Goal: Task Accomplishment & Management: Complete application form

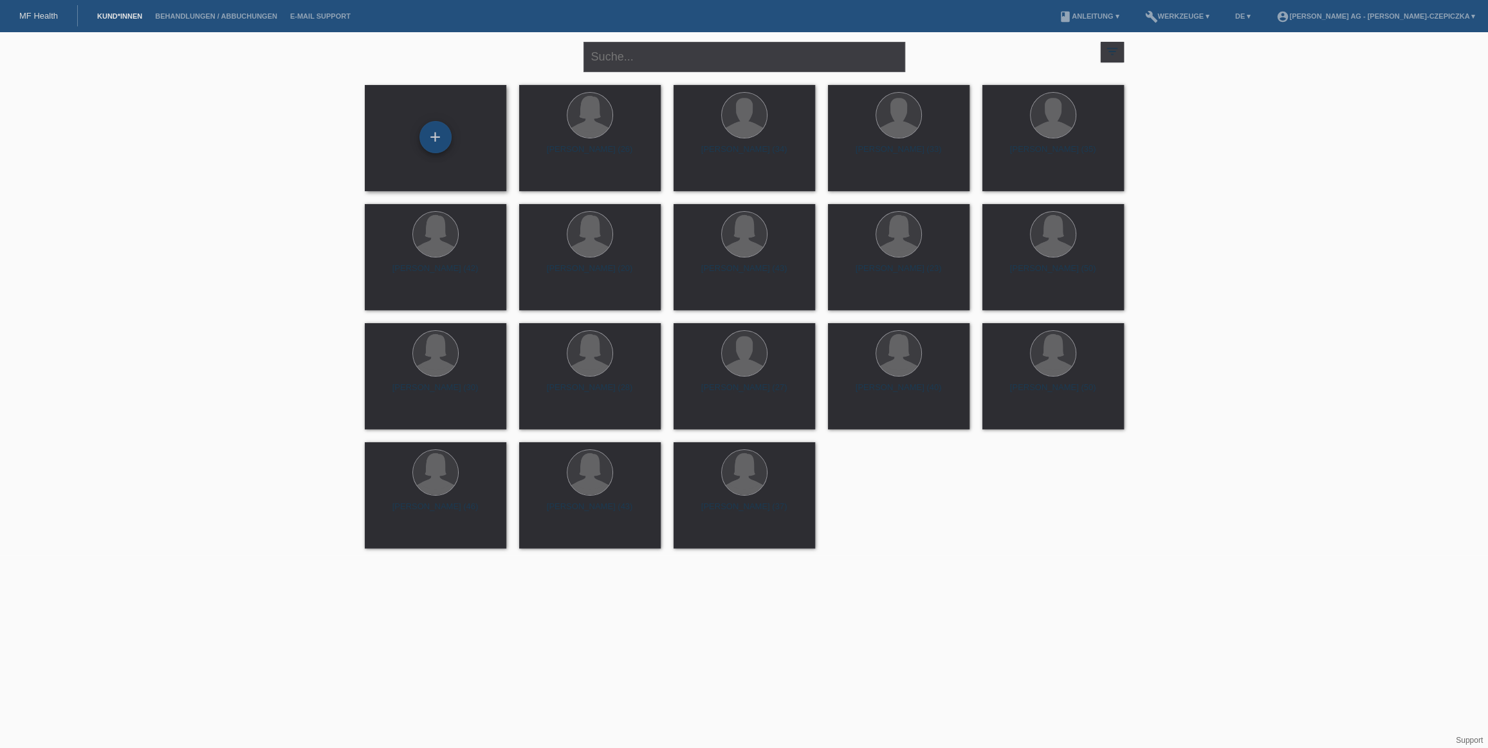
click at [425, 138] on div "+" at bounding box center [436, 137] width 32 height 32
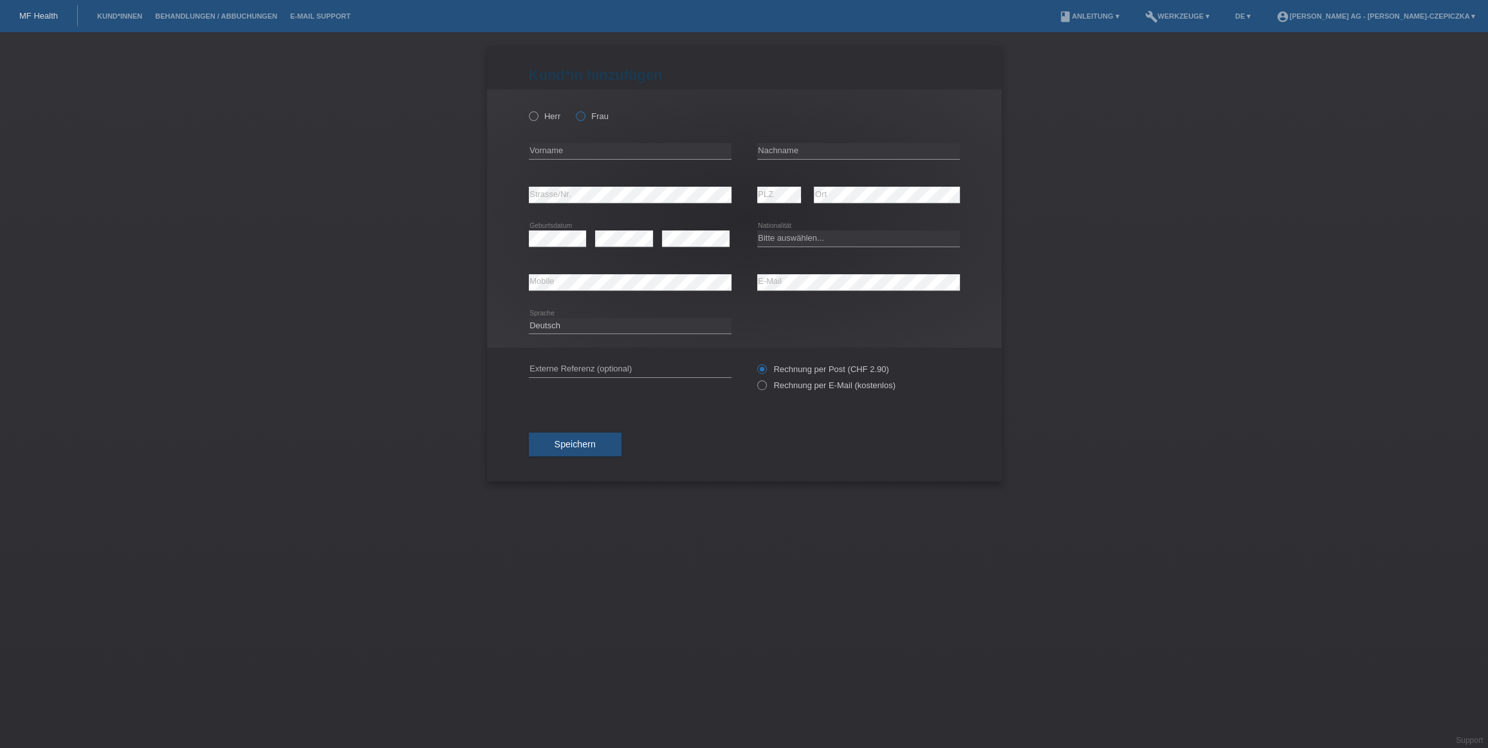
click at [574, 109] on icon at bounding box center [574, 109] width 0 height 0
click at [581, 120] on input "Frau" at bounding box center [580, 115] width 8 height 8
radio input "true"
click at [581, 154] on input "text" at bounding box center [630, 151] width 203 height 16
paste input "[PERSON_NAME]"
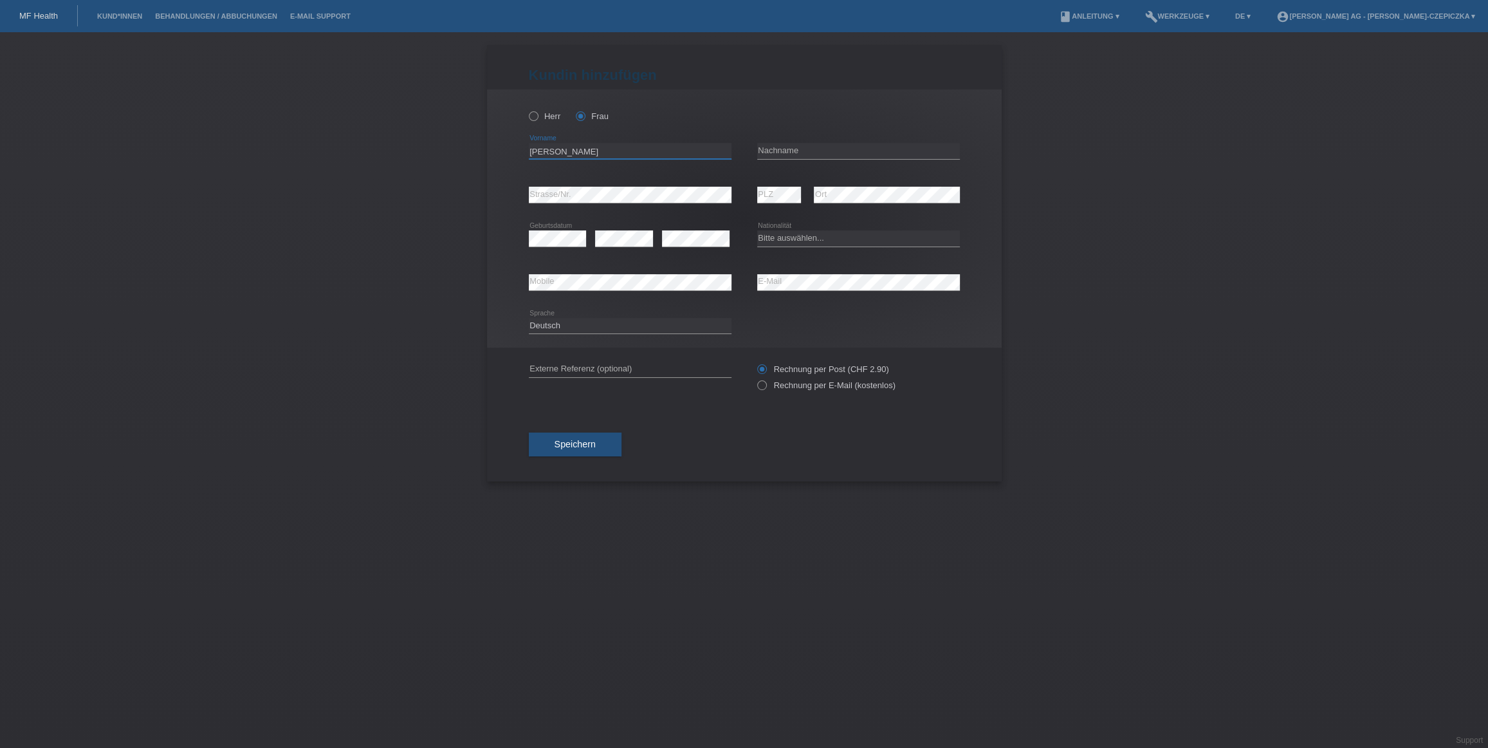
type input "[PERSON_NAME]"
click at [806, 154] on input "text" at bounding box center [858, 151] width 203 height 16
paste input "[PERSON_NAME]"
click at [760, 148] on input "[PERSON_NAME]" at bounding box center [858, 151] width 203 height 16
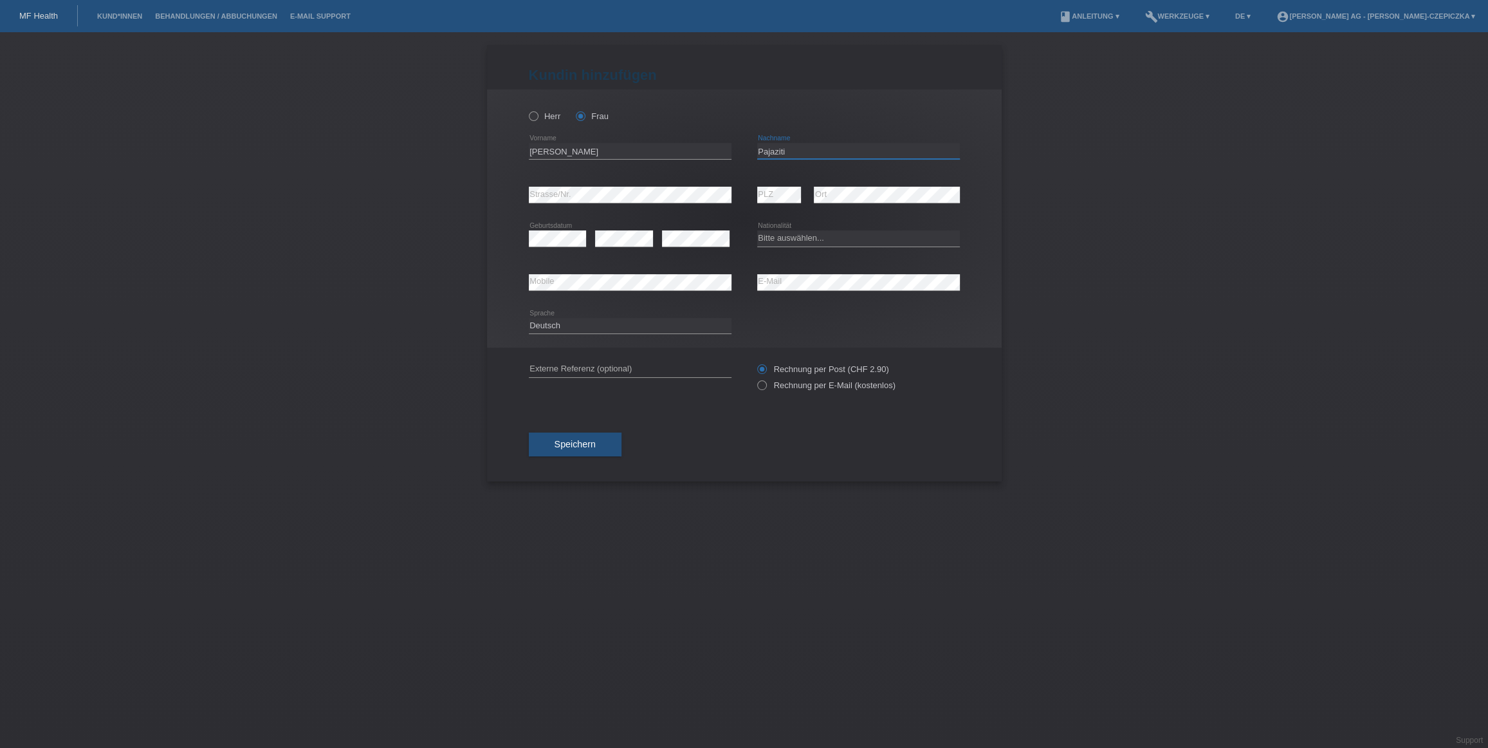
type input "Pajaziti"
click at [566, 147] on input "[PERSON_NAME]" at bounding box center [630, 151] width 203 height 16
type input "Mela"
click at [460, 196] on div "Kund*in hinzufügen Kunde hinzufügen Kundin hinzufügen Herr Frau Mela error Vorn…" at bounding box center [744, 390] width 1488 height 716
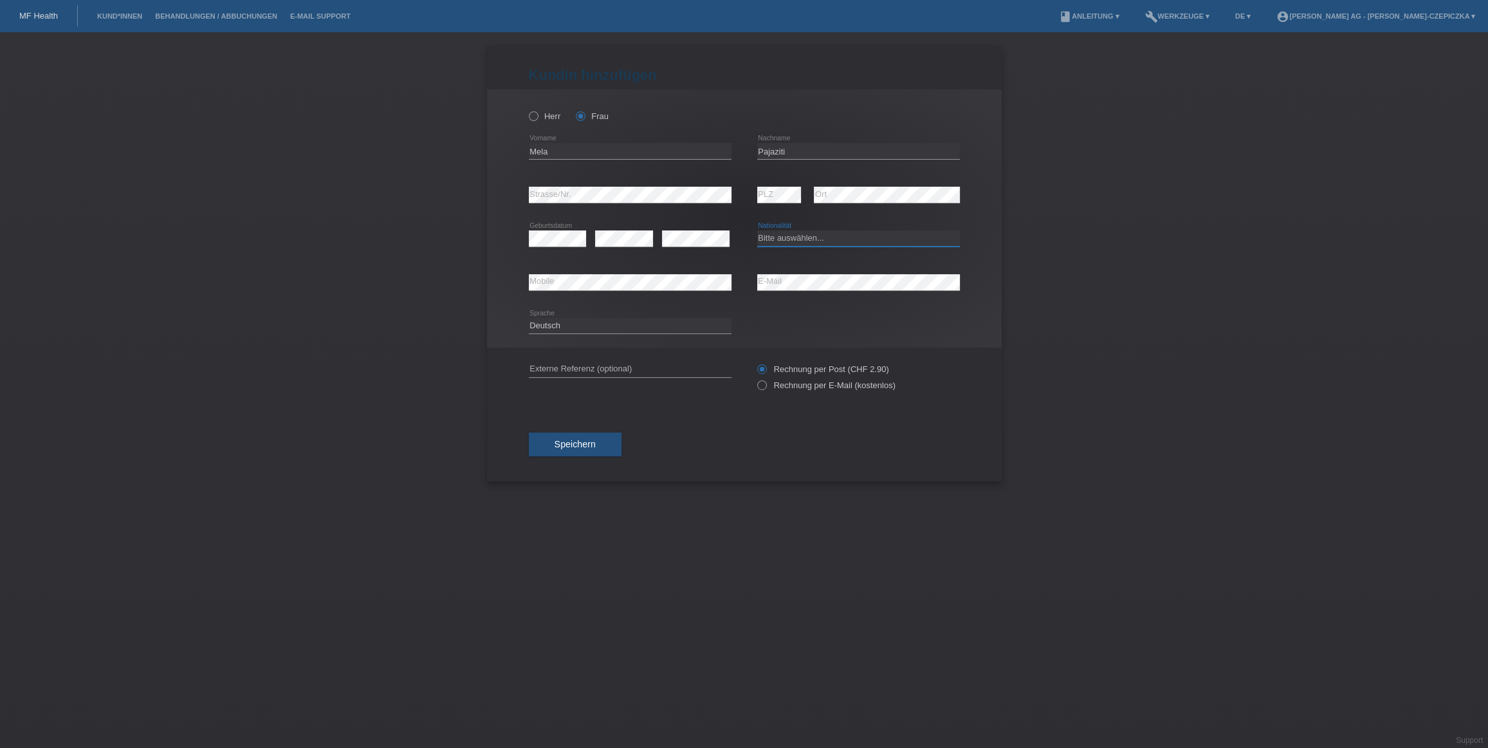
click at [822, 241] on select "Bitte auswählen... Schweiz Deutschland Liechtenstein Österreich ------------ Af…" at bounding box center [858, 237] width 203 height 15
select select "RS"
click at [757, 230] on select "Bitte auswählen... Schweiz Deutschland Liechtenstein Österreich ------------ Af…" at bounding box center [858, 237] width 203 height 15
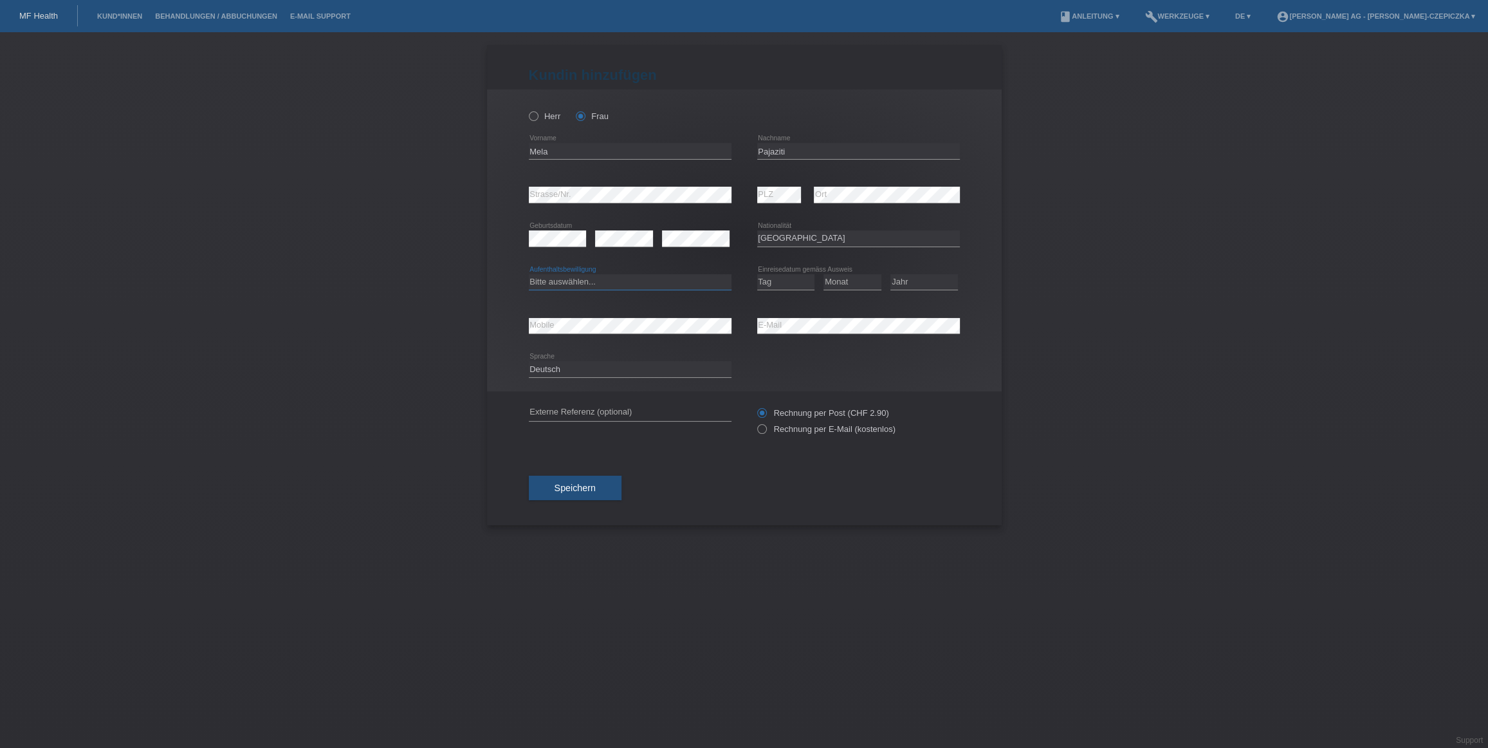
click at [584, 281] on select "Bitte auswählen... C B B - Flüchtlingsstatus Andere" at bounding box center [630, 281] width 203 height 15
select select "C"
click at [529, 274] on select "Bitte auswählen... C B B - Flüchtlingsstatus Andere" at bounding box center [630, 281] width 203 height 15
click at [795, 277] on select "Tag 01 02 03 04 05 06 07 08 09 10 11" at bounding box center [786, 281] width 58 height 15
select select "22"
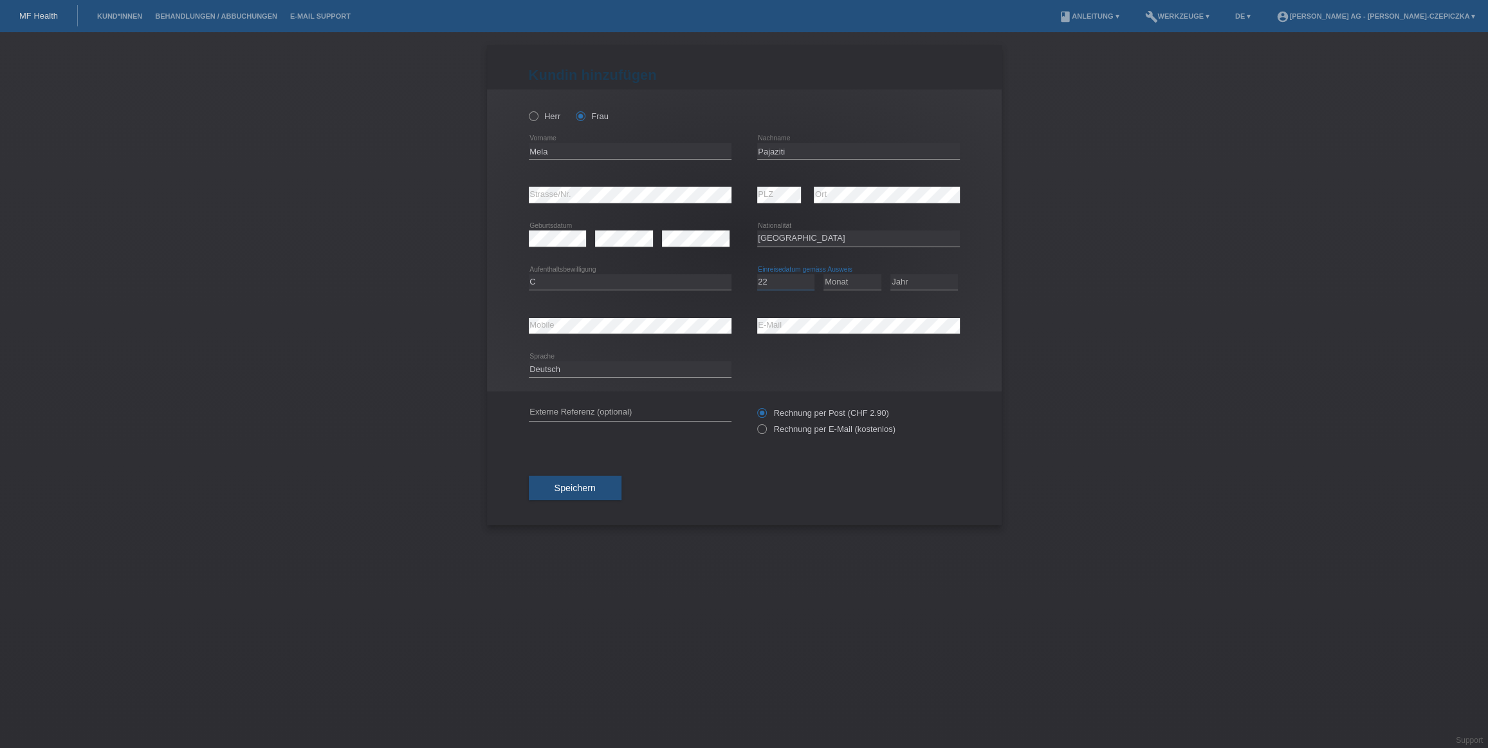
click at [757, 274] on select "Tag 01 02 03 04 05 06 07 08 09 10 11" at bounding box center [786, 281] width 58 height 15
click at [864, 283] on select "Monat 01 02 03 04 05 06 07 08 09 10 11" at bounding box center [853, 281] width 58 height 15
select select "10"
click at [824, 274] on select "Monat 01 02 03 04 05 06 07 08 09 10 11" at bounding box center [853, 281] width 58 height 15
click at [929, 275] on select "Jahr 2025 2024 2023 2022 2021 2020 2019 2018 2017 2016 2015 2014 2013 2012 2011…" at bounding box center [925, 281] width 68 height 15
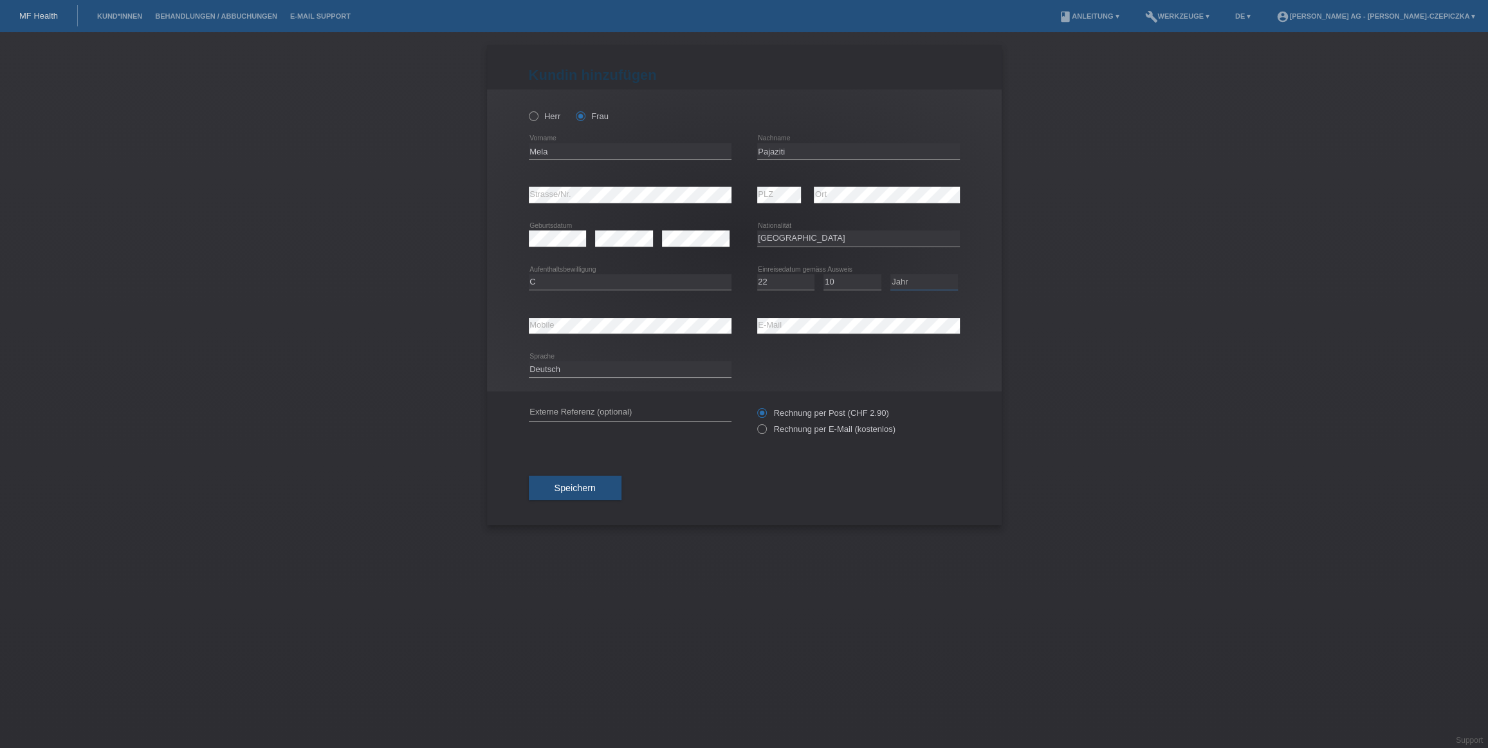
select select "2004"
click at [891, 274] on select "Jahr 2025 2024 2023 2022 2021 2020 2019 2018 2017 2016 2015 2014 2013 2012 2011…" at bounding box center [925, 281] width 68 height 15
click at [763, 434] on input "Rechnung per E-Mail (kostenlos)" at bounding box center [761, 432] width 8 height 16
radio input "true"
click at [602, 481] on button "Speichern" at bounding box center [575, 488] width 93 height 24
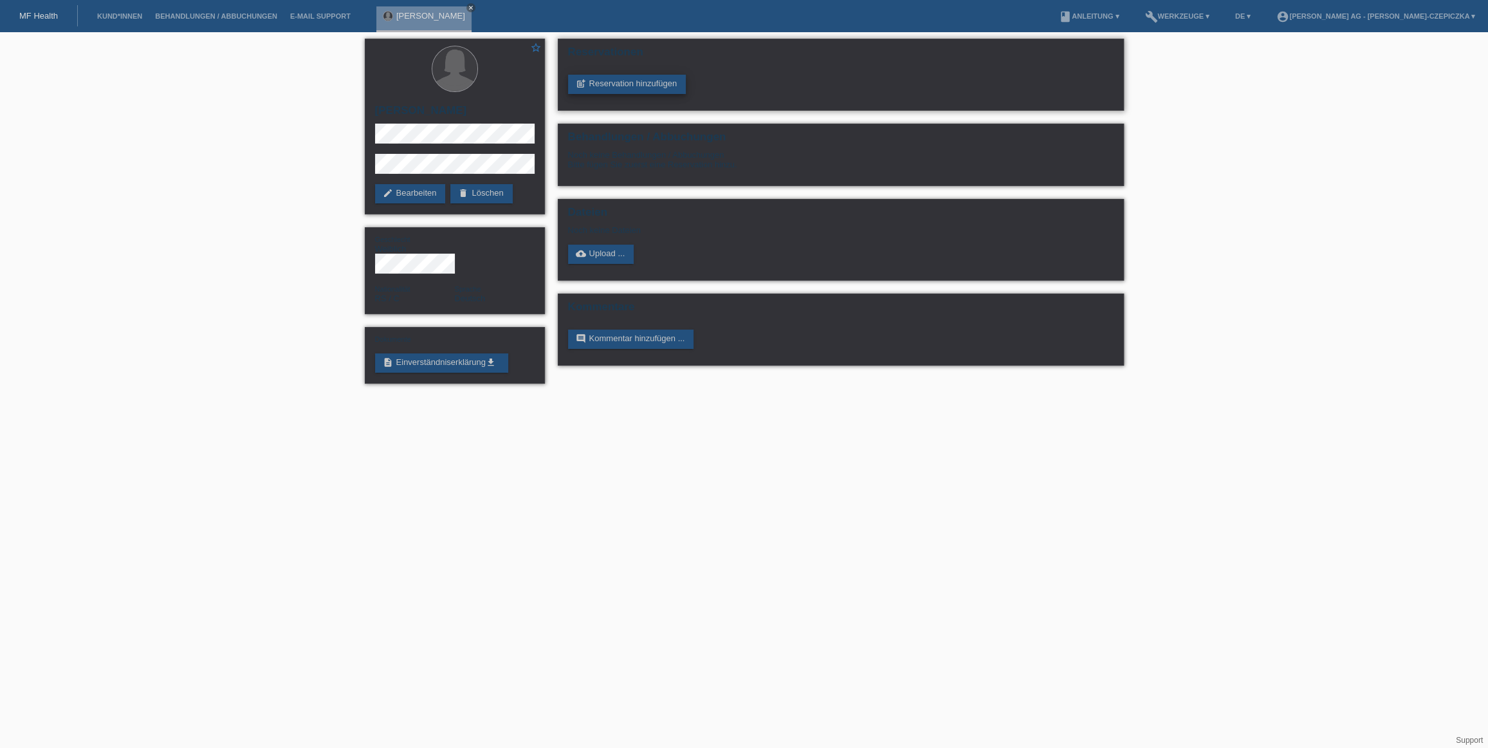
click at [663, 86] on link "post_add Reservation hinzufügen" at bounding box center [627, 84] width 118 height 19
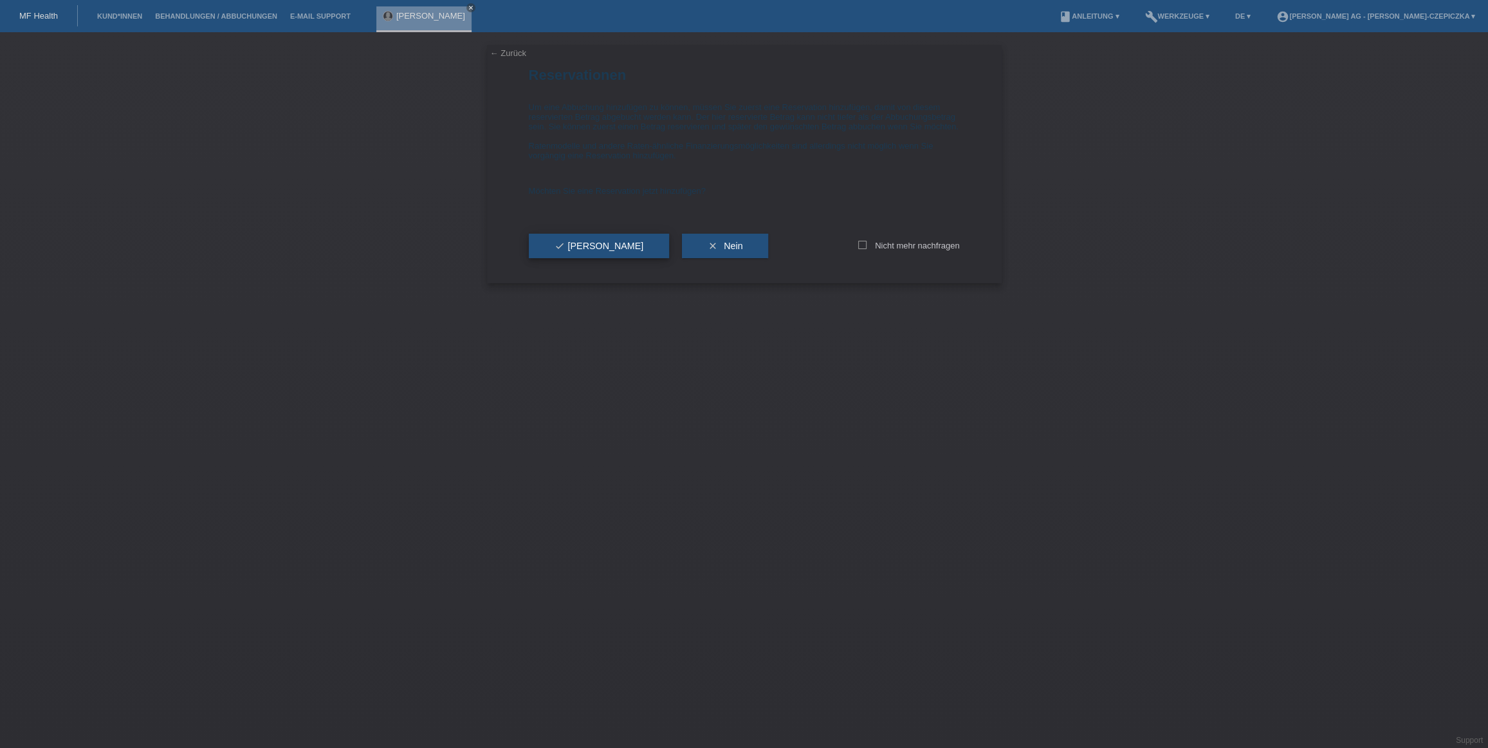
click at [578, 251] on span "check Ja" at bounding box center [599, 246] width 89 height 10
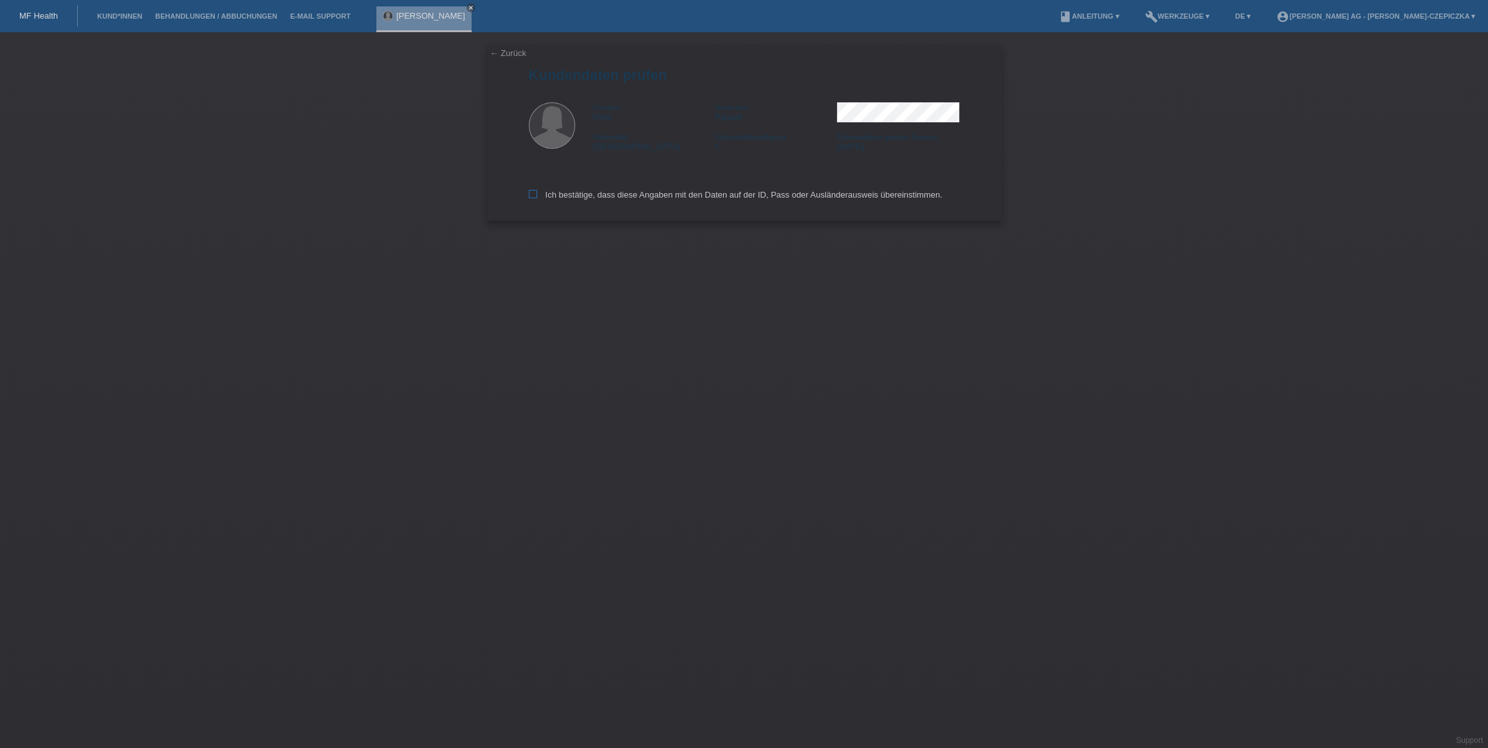
click at [533, 196] on icon at bounding box center [533, 194] width 8 height 8
click at [533, 196] on input "Ich bestätige, dass diese Angaben mit den Daten auf der ID, Pass oder Ausländer…" at bounding box center [533, 194] width 8 height 8
checkbox input "true"
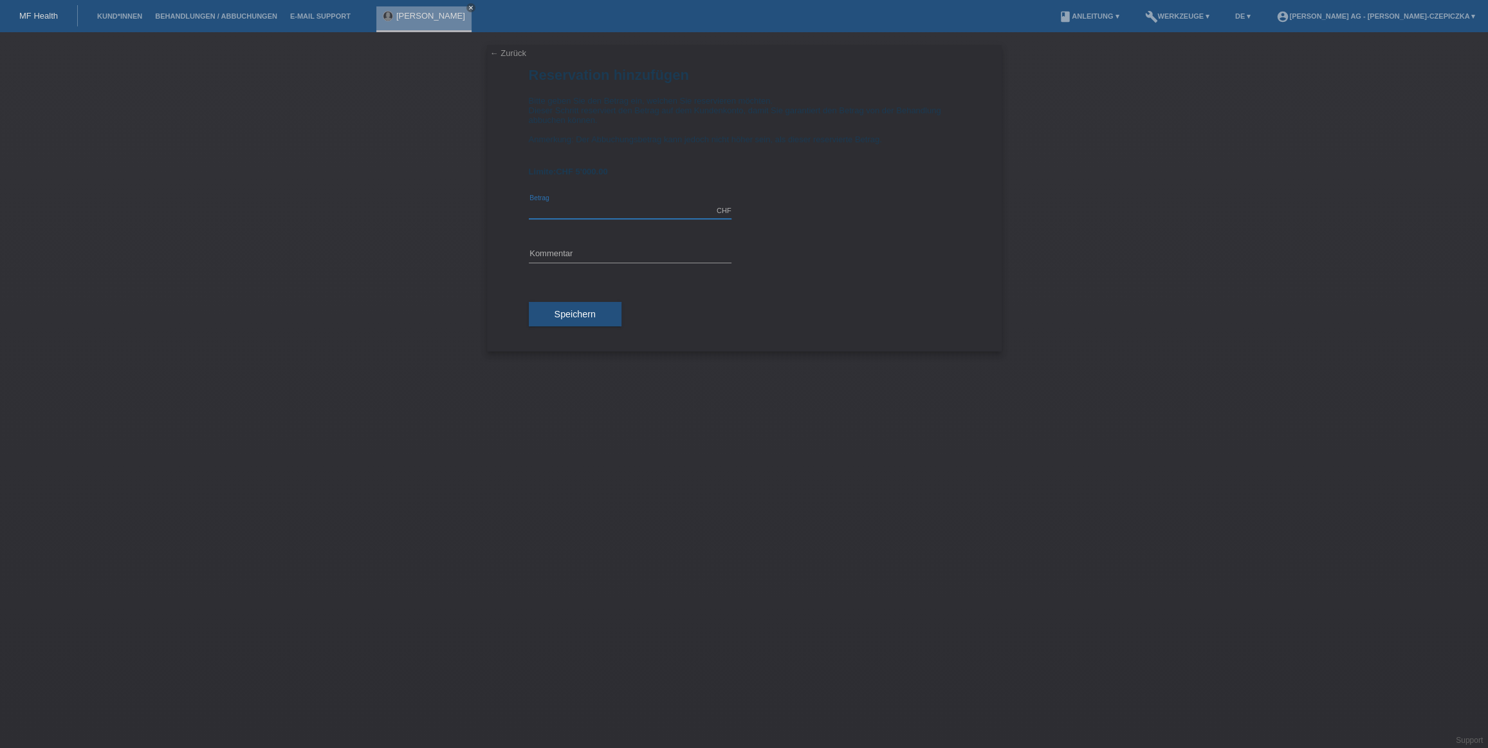
click at [683, 213] on input "text" at bounding box center [630, 211] width 203 height 16
type input "5000.00"
click at [600, 317] on button "Speichern" at bounding box center [575, 314] width 93 height 24
click at [613, 256] on input "text" at bounding box center [630, 254] width 203 height 16
click at [571, 325] on span "Speichern" at bounding box center [575, 321] width 41 height 10
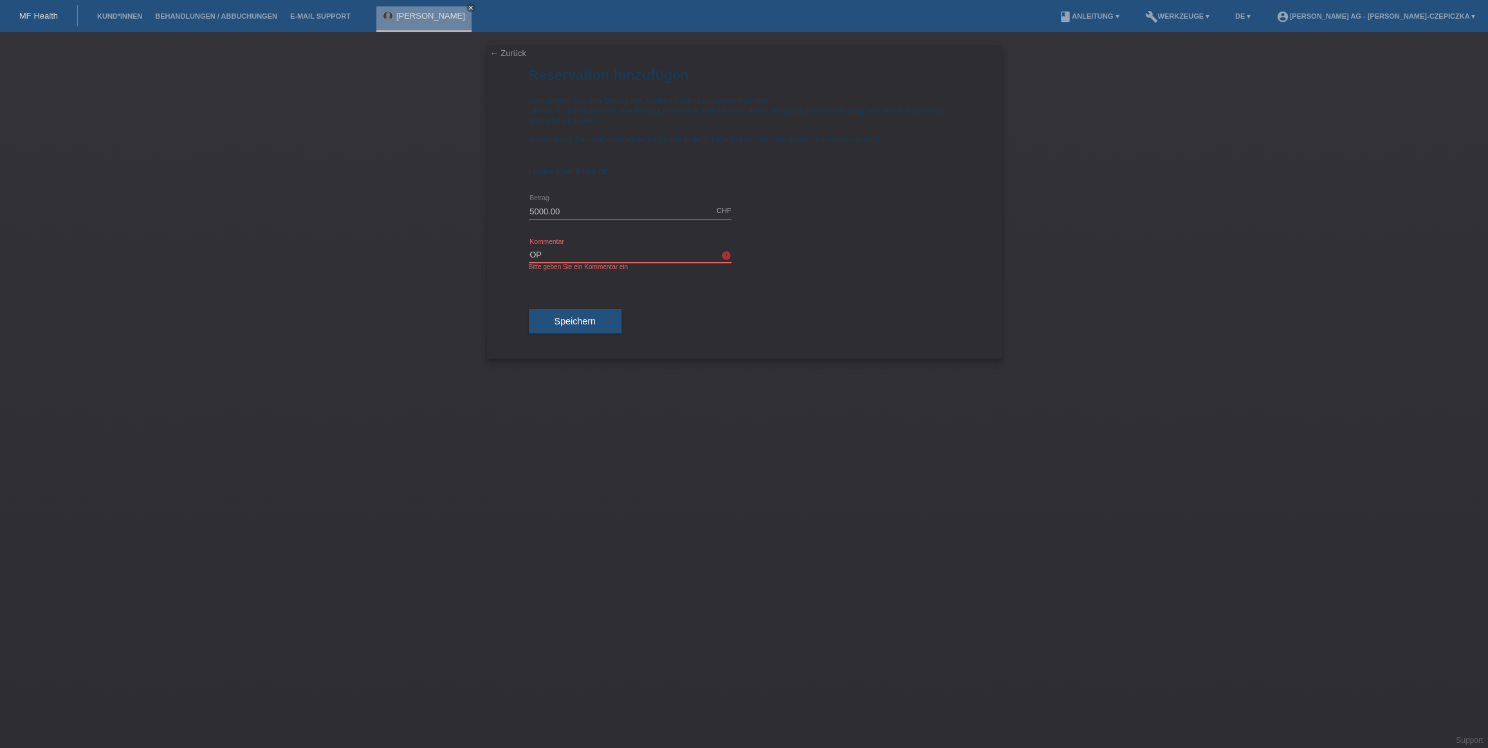
click at [597, 258] on input "OP" at bounding box center [630, 254] width 203 height 16
type input "Brust"
click at [545, 337] on div "Speichern" at bounding box center [744, 321] width 431 height 75
click at [559, 322] on span "Speichern" at bounding box center [575, 321] width 41 height 10
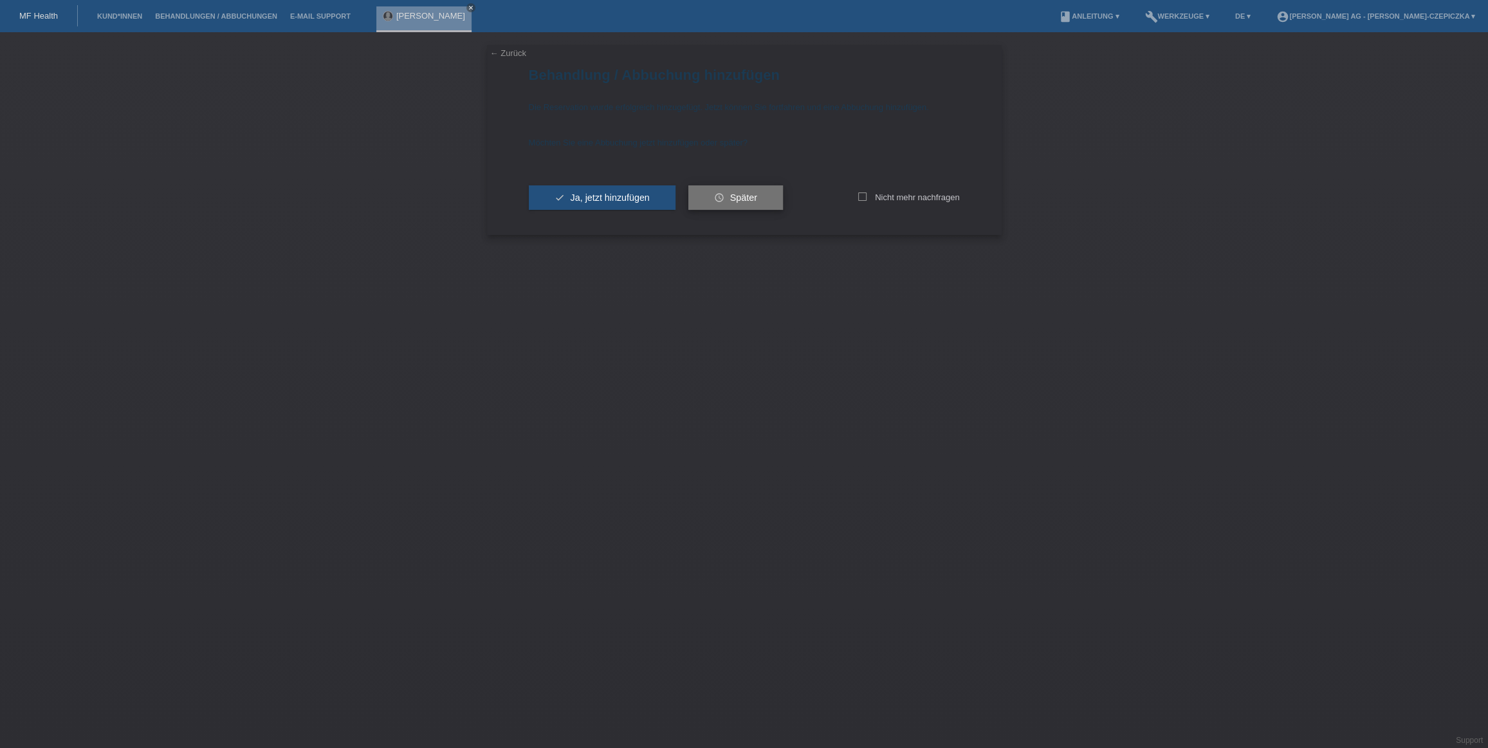
click at [749, 201] on span "Später" at bounding box center [743, 197] width 27 height 10
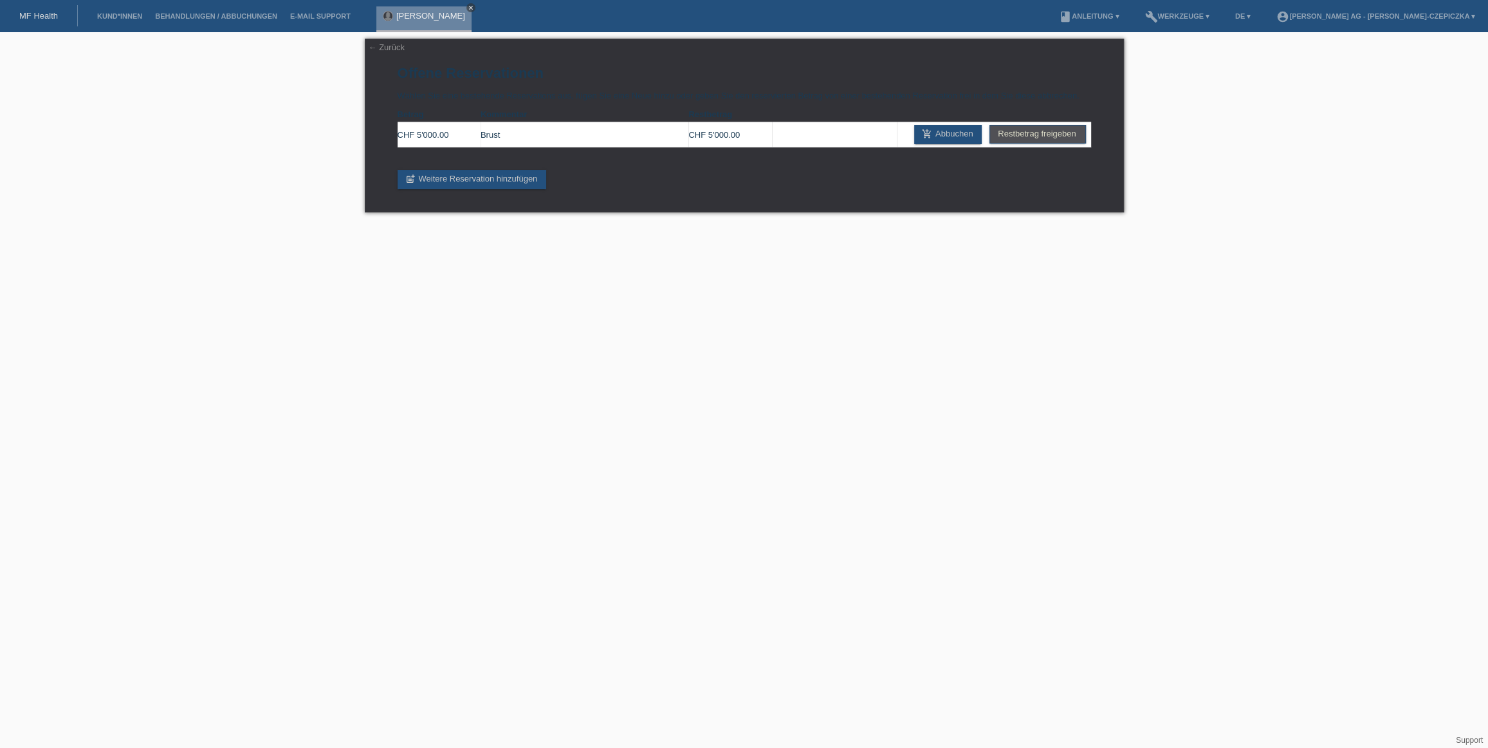
click at [468, 7] on icon "close" at bounding box center [471, 8] width 6 height 6
